Goal: Information Seeking & Learning: Understand process/instructions

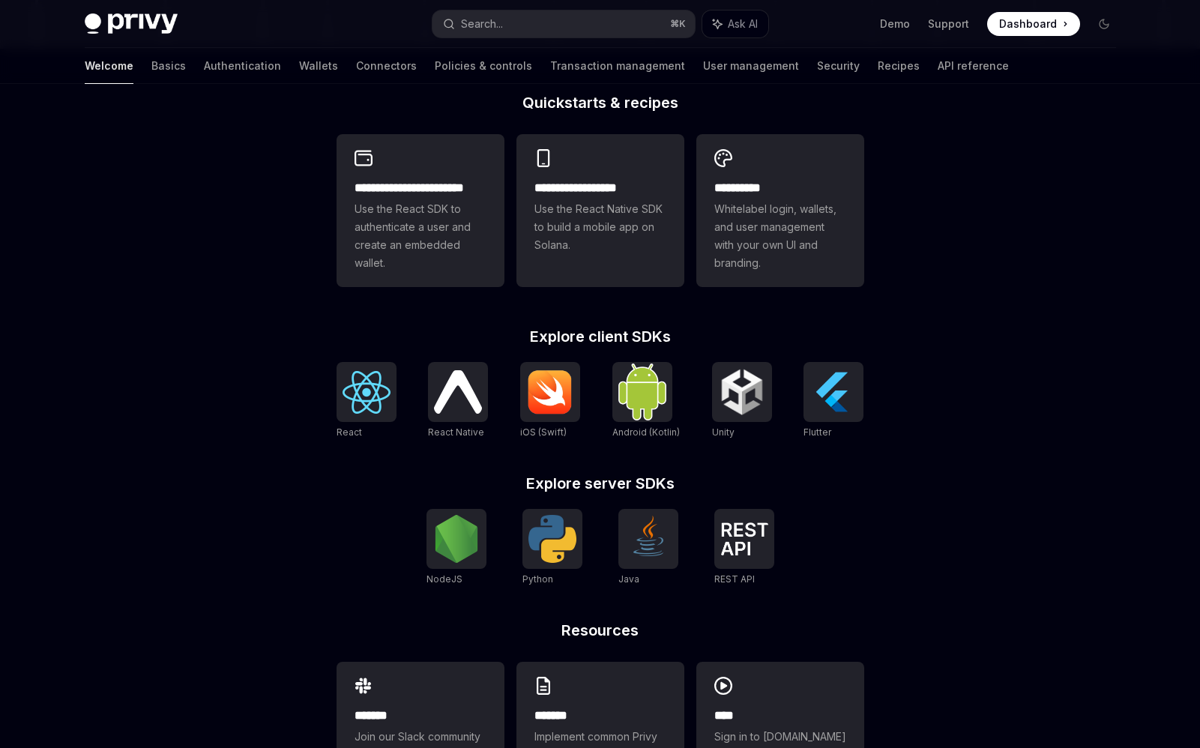
scroll to position [399, 0]
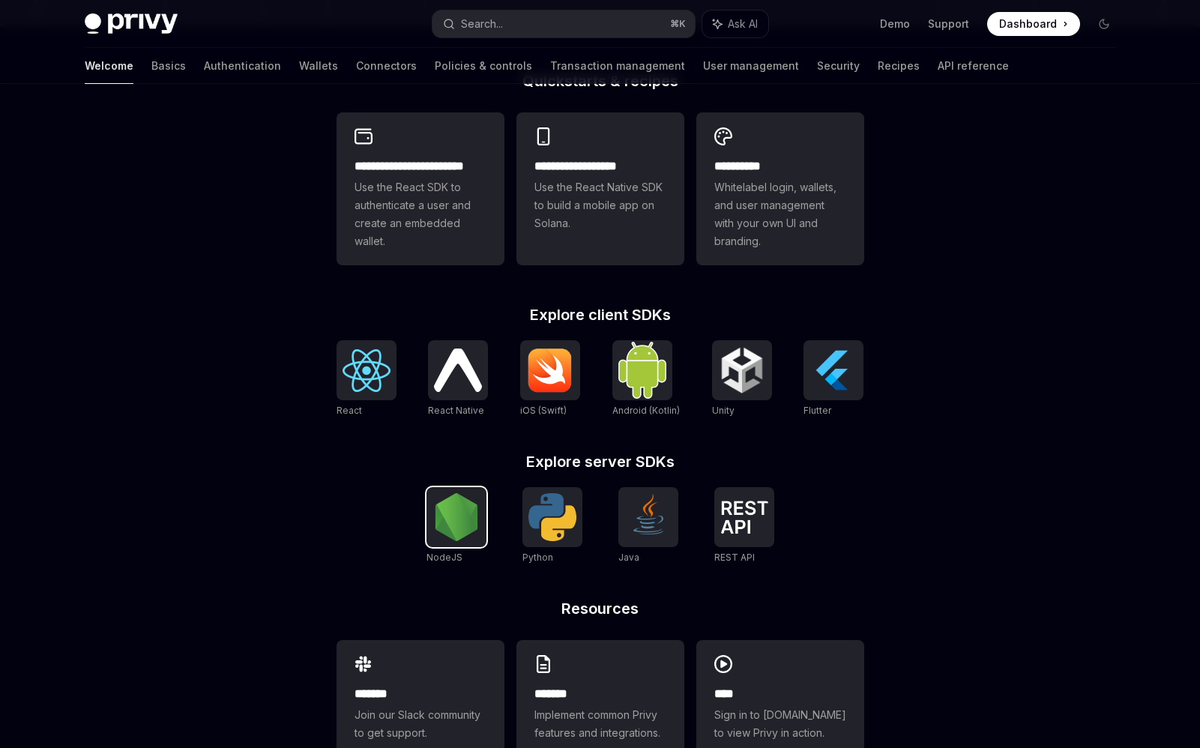
click at [455, 520] on img at bounding box center [456, 517] width 48 height 48
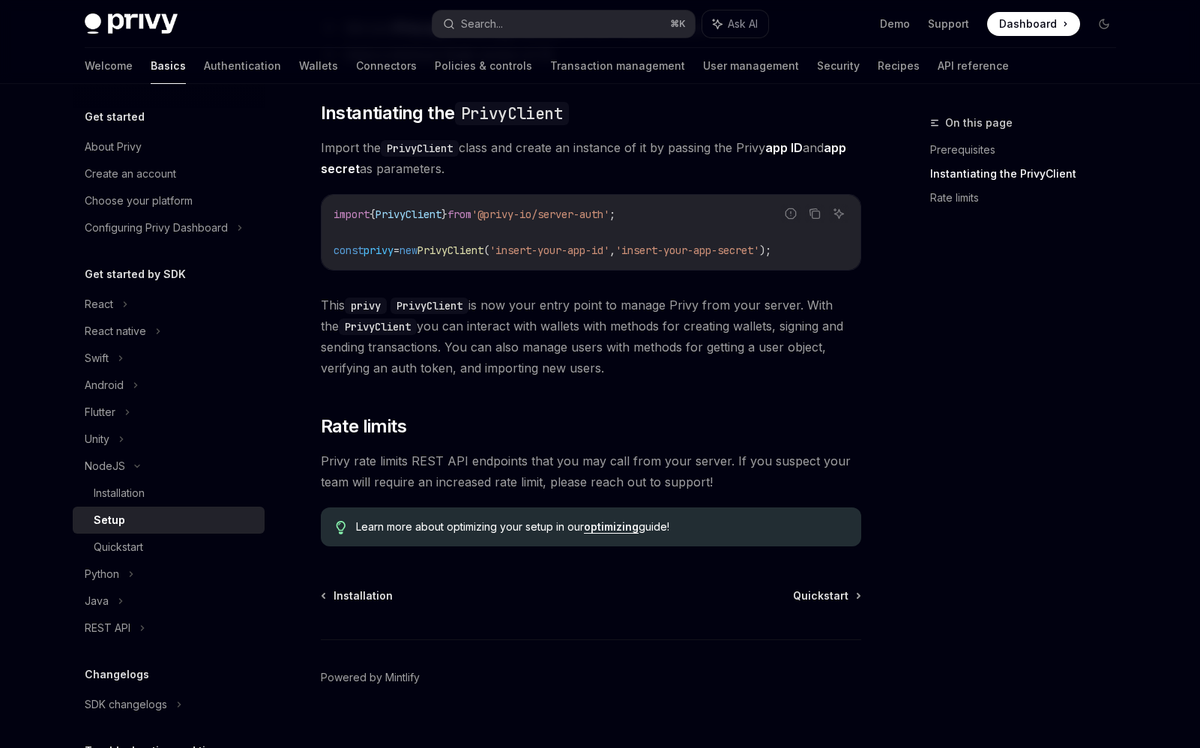
scroll to position [244, 0]
drag, startPoint x: 505, startPoint y: 212, endPoint x: 633, endPoint y: 208, distance: 128.2
click at [609, 208] on span "'@privy-io/server-auth'" at bounding box center [540, 213] width 138 height 13
copy span "@privy-io/server-auth"
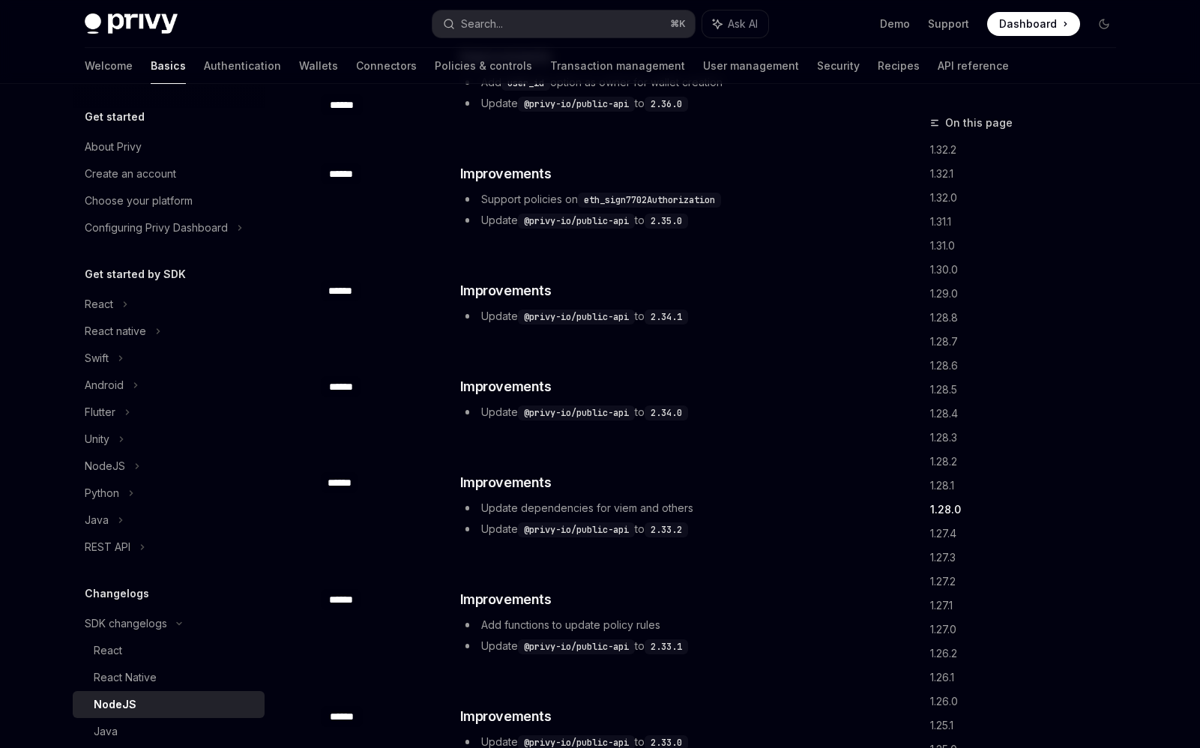
scroll to position [1881, 0]
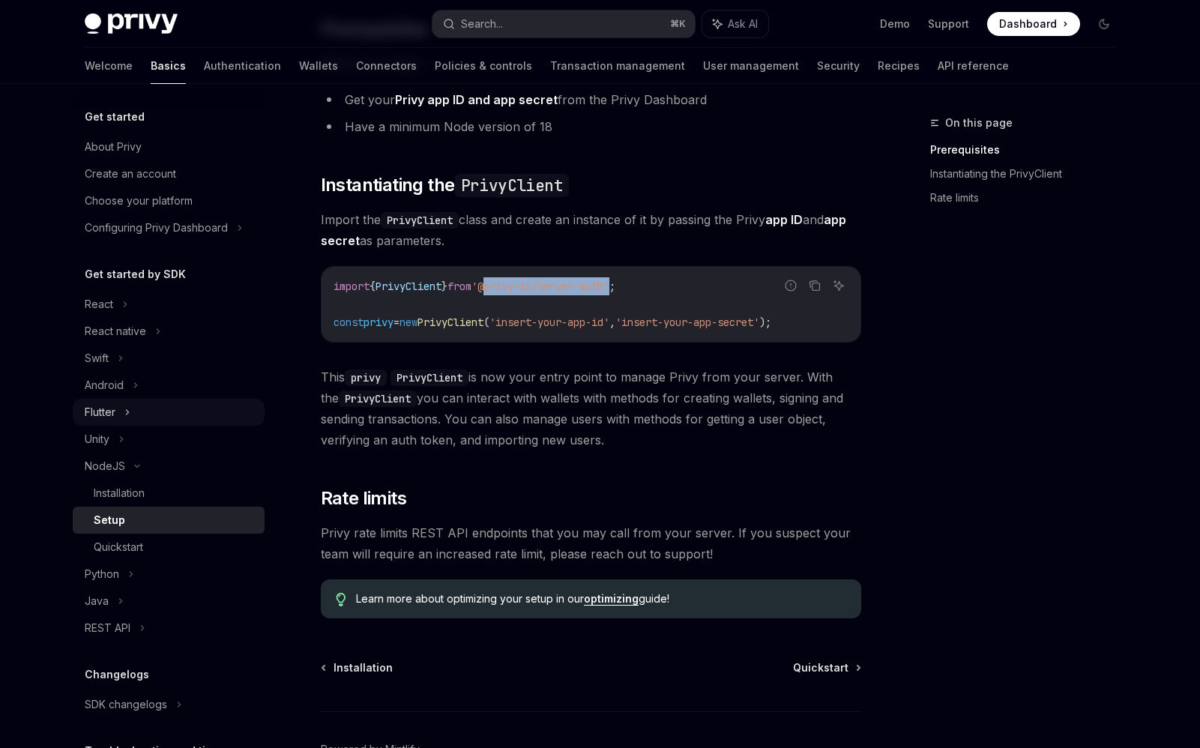
scroll to position [167, 0]
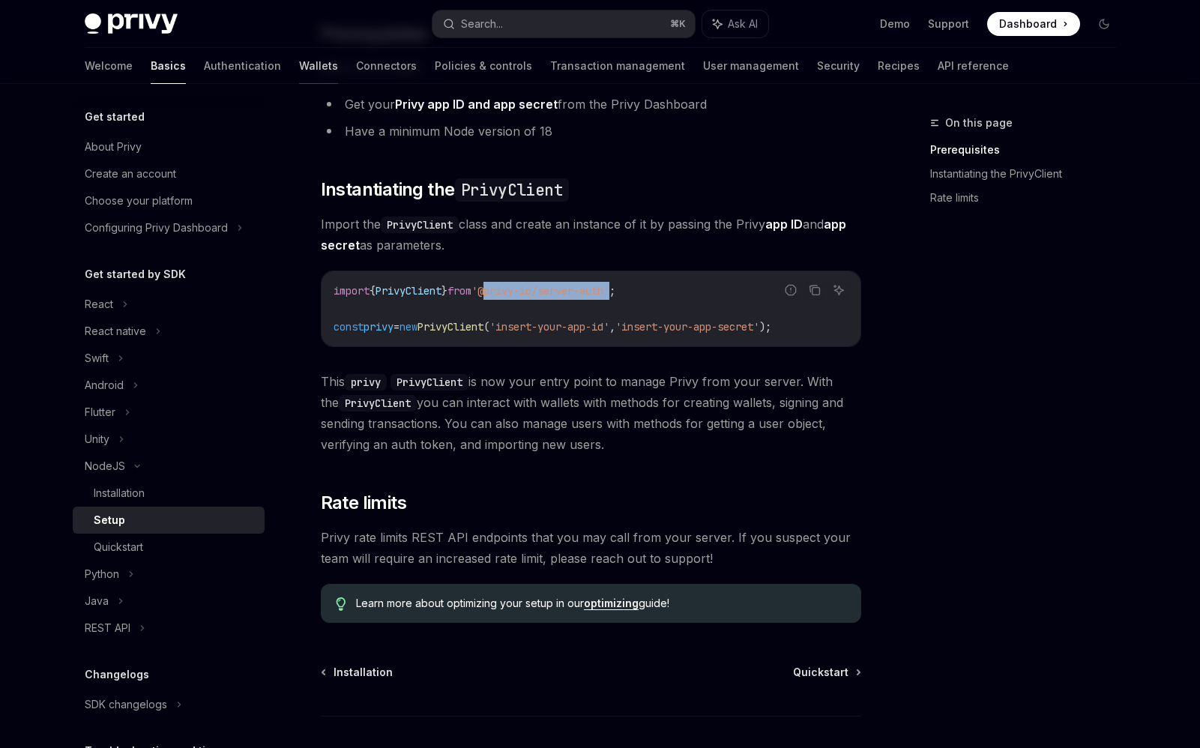
click at [299, 64] on link "Wallets" at bounding box center [318, 66] width 39 height 36
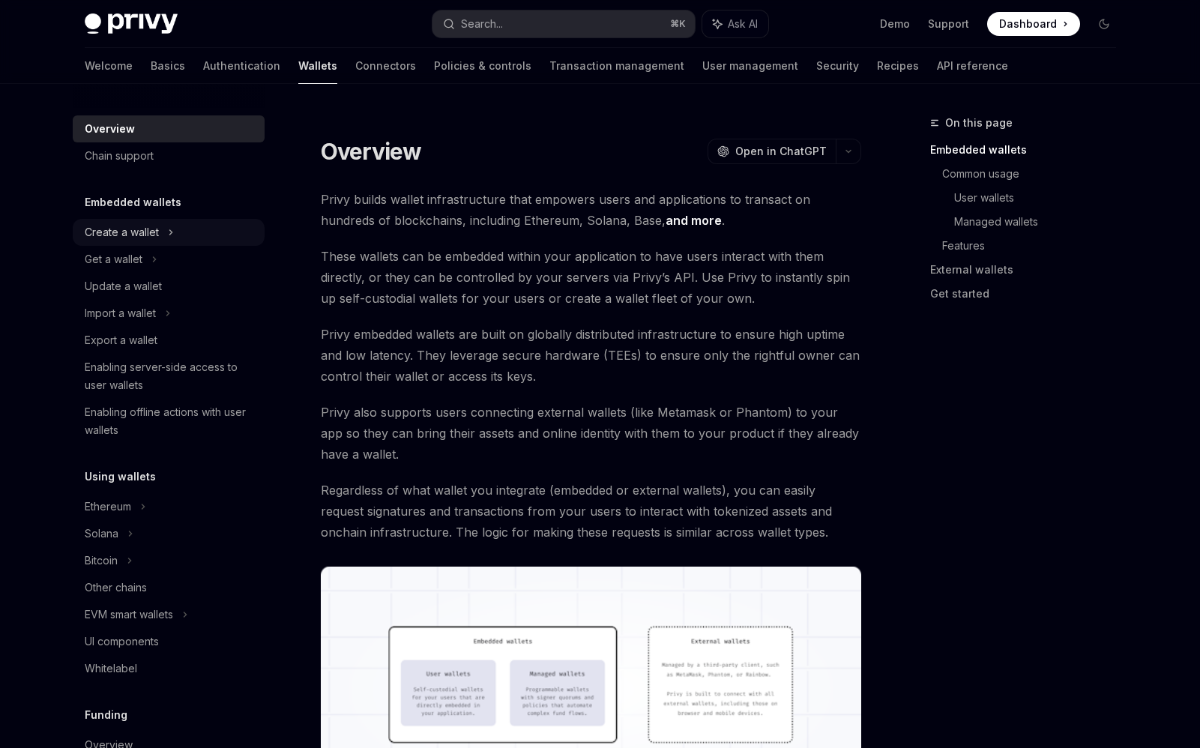
click at [130, 239] on div "Create a wallet" at bounding box center [122, 232] width 74 height 18
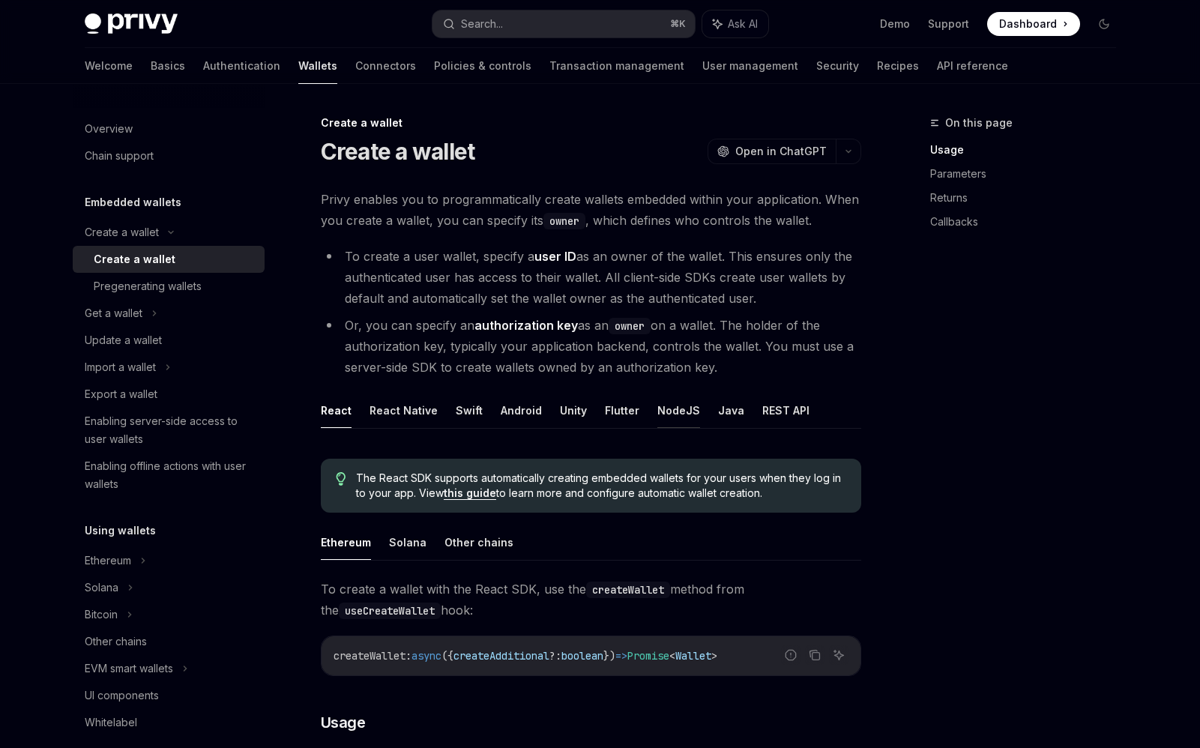
click at [657, 415] on button "NodeJS" at bounding box center [678, 410] width 43 height 35
type textarea "*"
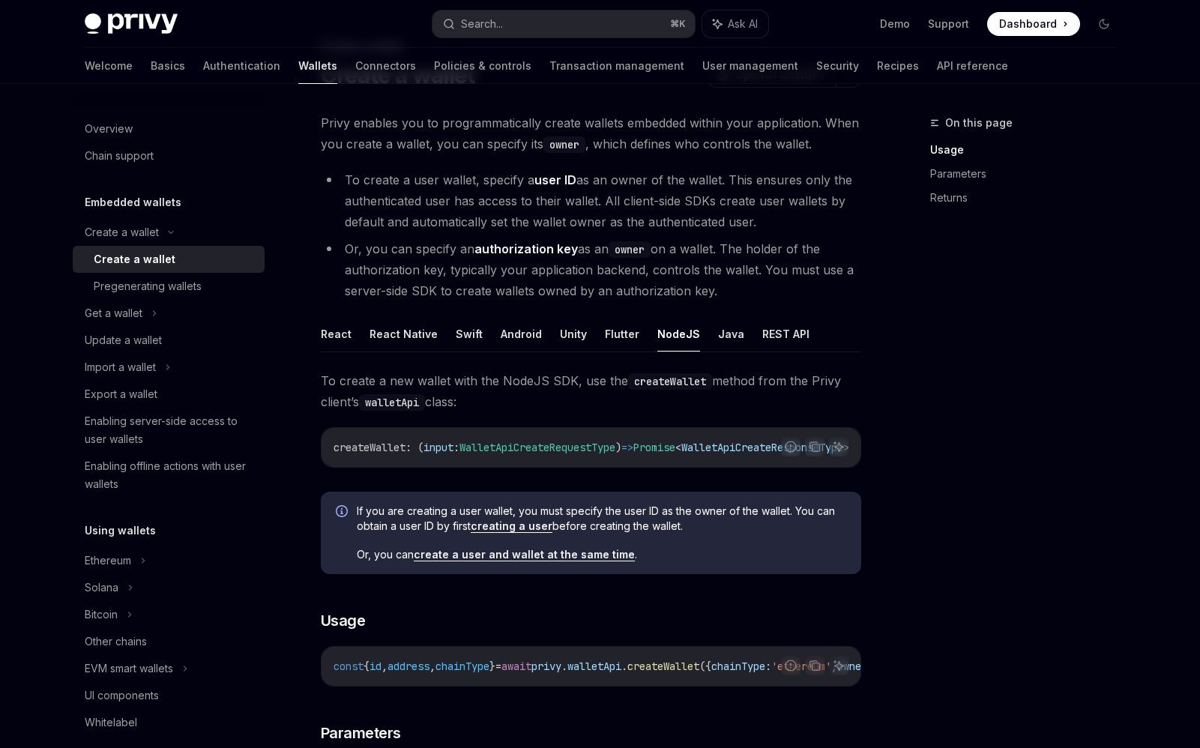
scroll to position [75, 0]
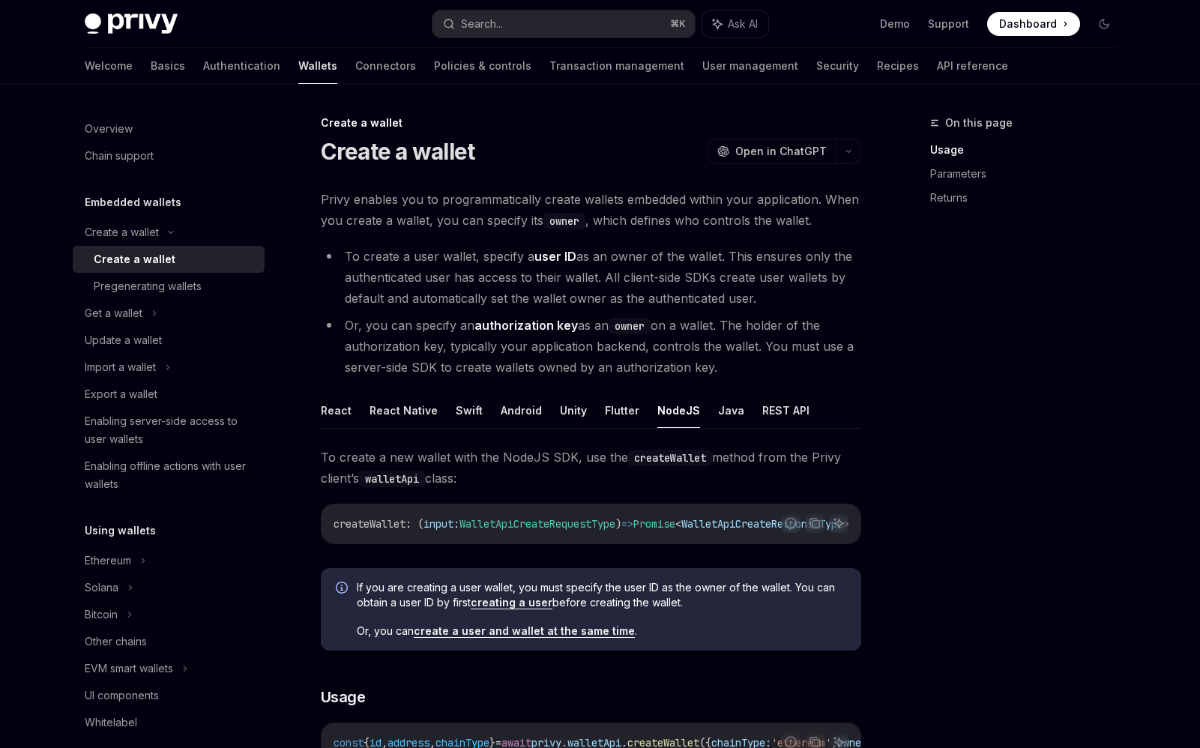
scroll to position [75, 0]
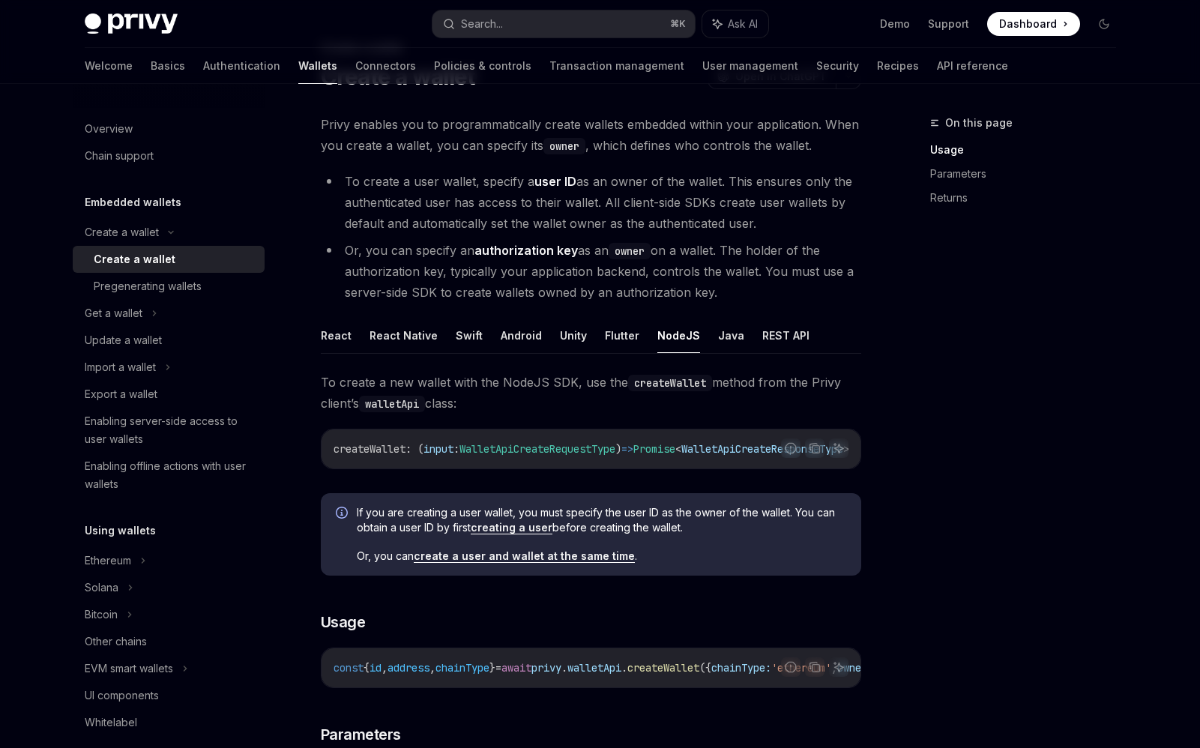
click at [411, 381] on span "To create a new wallet with the NodeJS SDK, use the createWallet method from th…" at bounding box center [591, 393] width 540 height 42
type textarea "*"
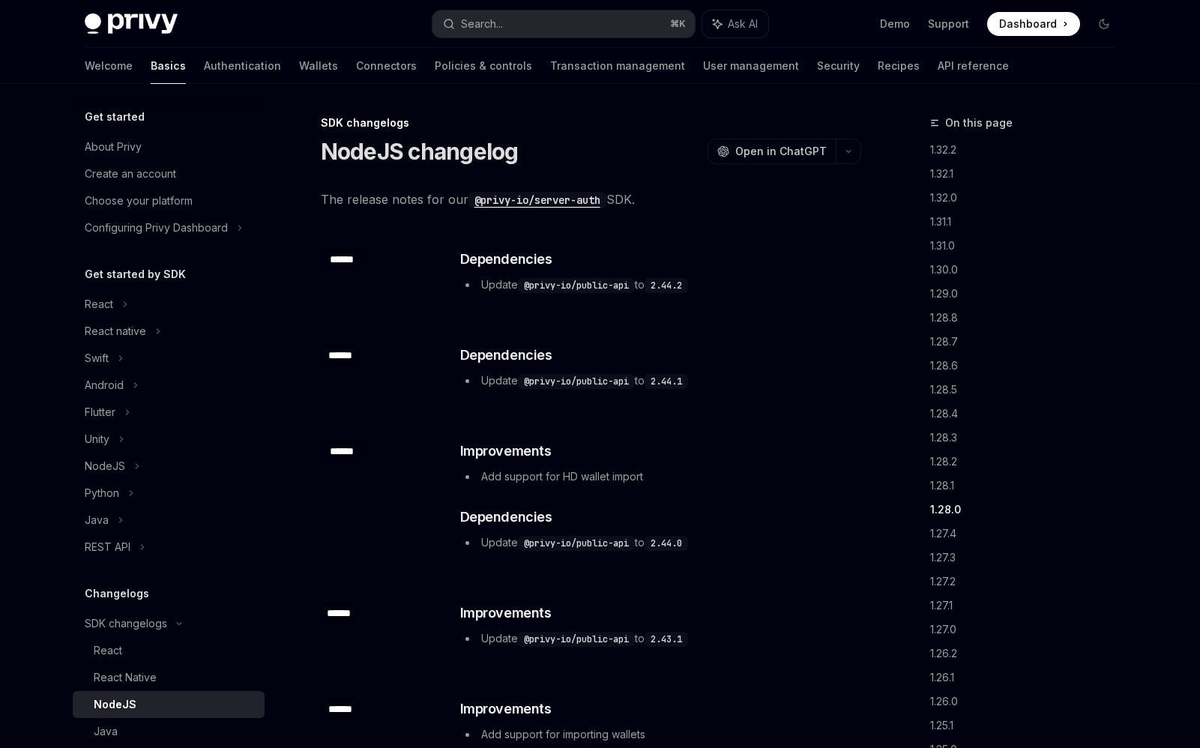
scroll to position [1881, 0]
